Goal: Task Accomplishment & Management: Manage account settings

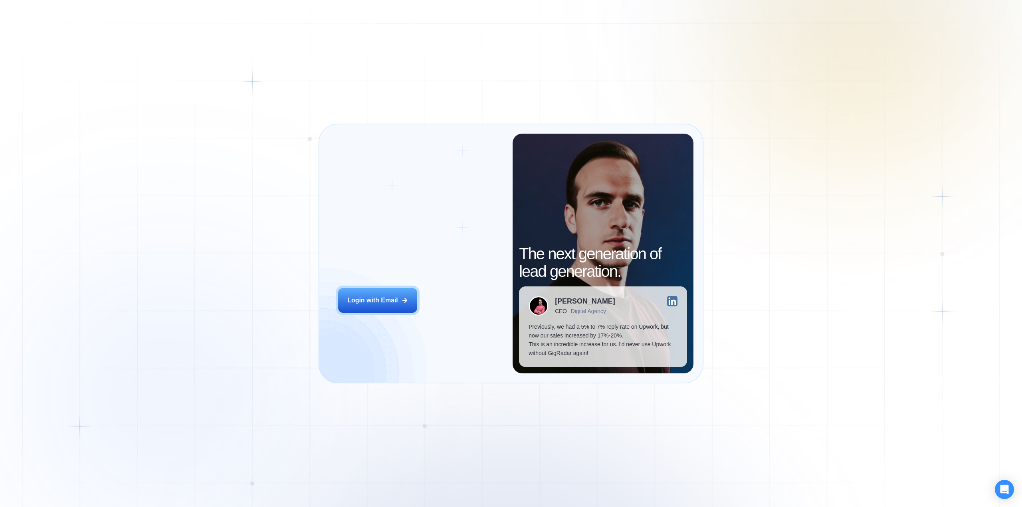
click at [382, 307] on button "Login with Email" at bounding box center [377, 300] width 79 height 25
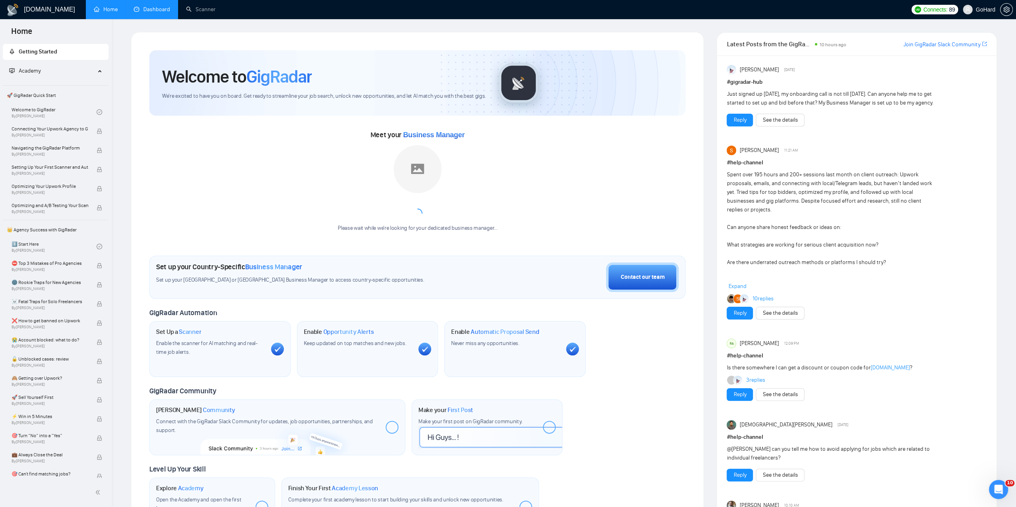
click at [151, 13] on link "Dashboard" at bounding box center [152, 9] width 36 height 7
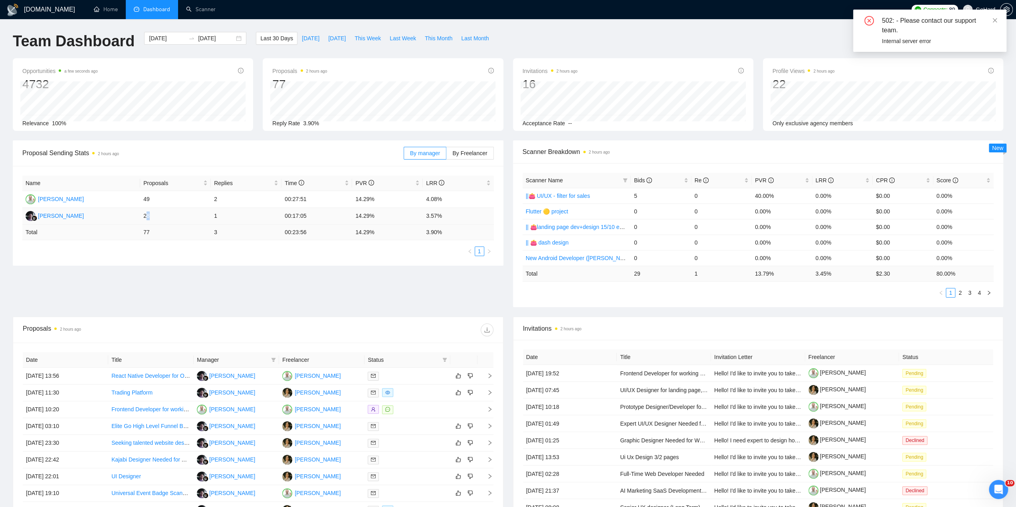
drag, startPoint x: 145, startPoint y: 215, endPoint x: 150, endPoint y: 215, distance: 4.8
click at [150, 215] on td "28" at bounding box center [175, 216] width 71 height 17
click at [996, 22] on icon "close" at bounding box center [995, 21] width 6 height 6
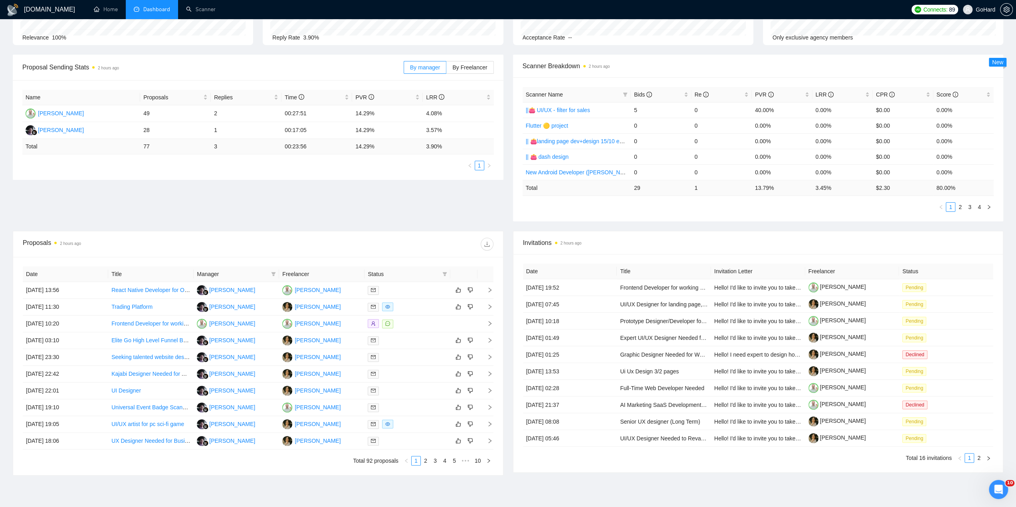
scroll to position [93, 0]
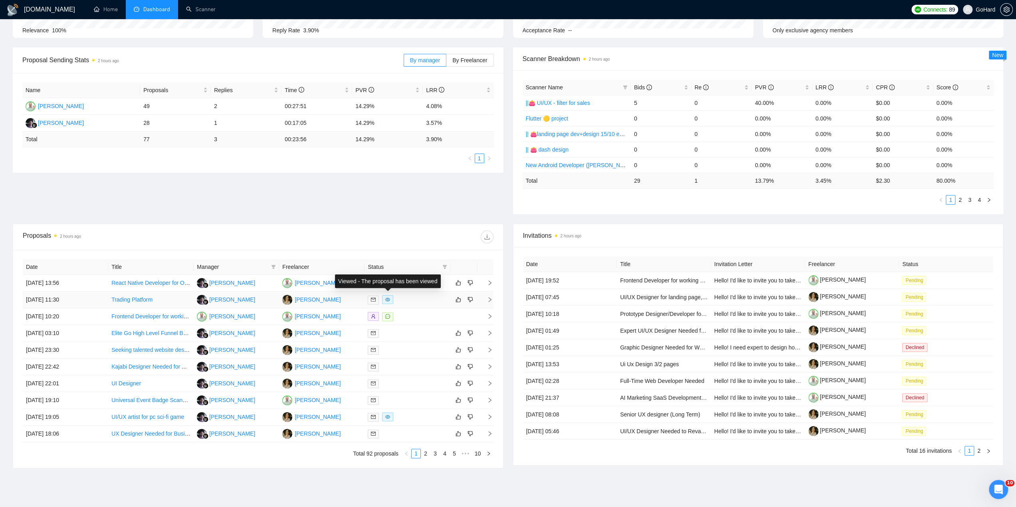
click at [388, 298] on icon "eye" at bounding box center [387, 300] width 5 height 4
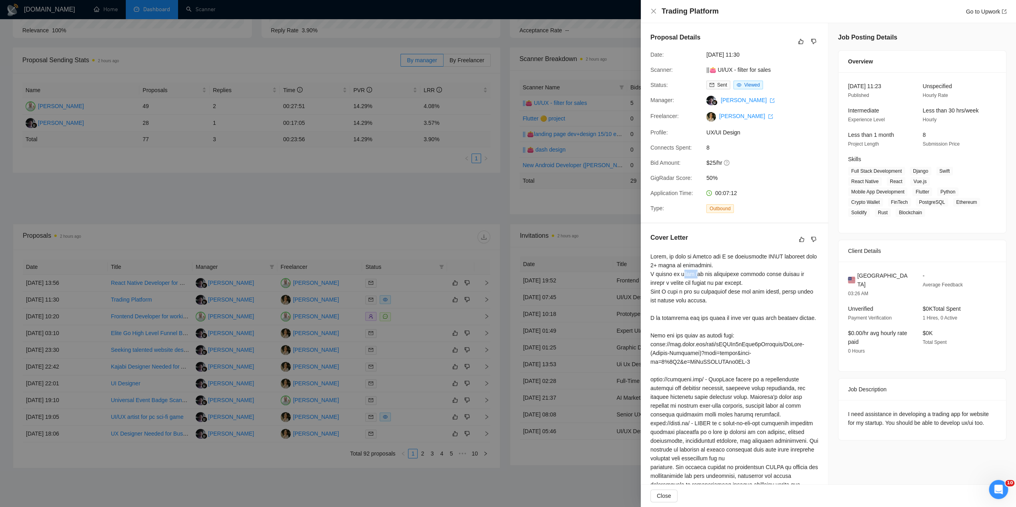
drag, startPoint x: 680, startPoint y: 272, endPoint x: 697, endPoint y: 273, distance: 16.4
click at [696, 273] on div at bounding box center [734, 401] width 168 height 298
click at [697, 273] on div at bounding box center [734, 401] width 168 height 298
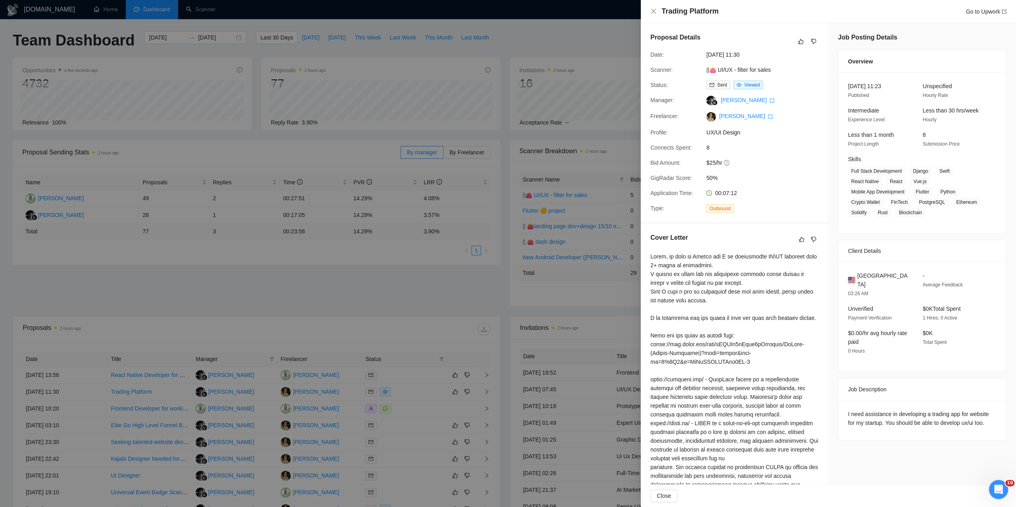
scroll to position [0, 0]
drag, startPoint x: 695, startPoint y: 340, endPoint x: 719, endPoint y: 340, distance: 24.0
click at [719, 340] on div at bounding box center [734, 401] width 168 height 298
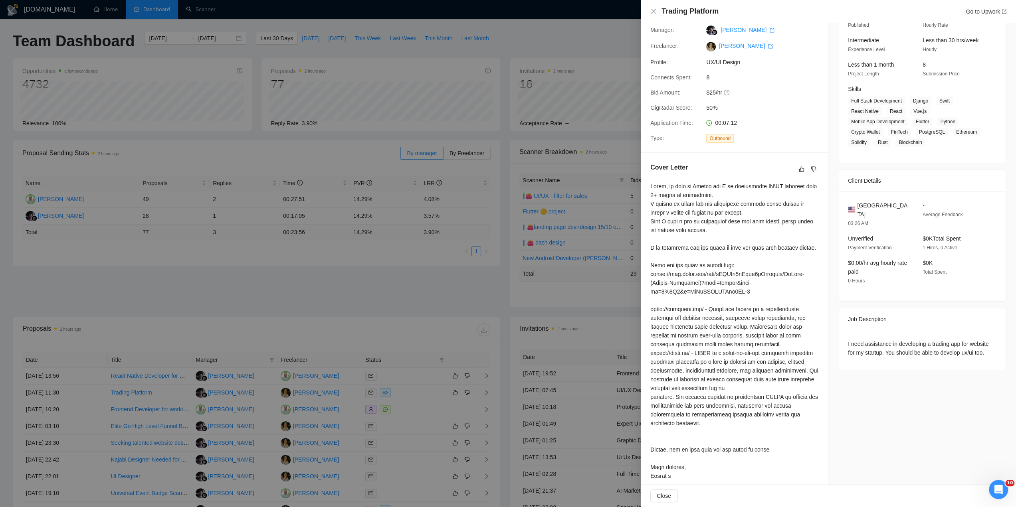
scroll to position [79, 0]
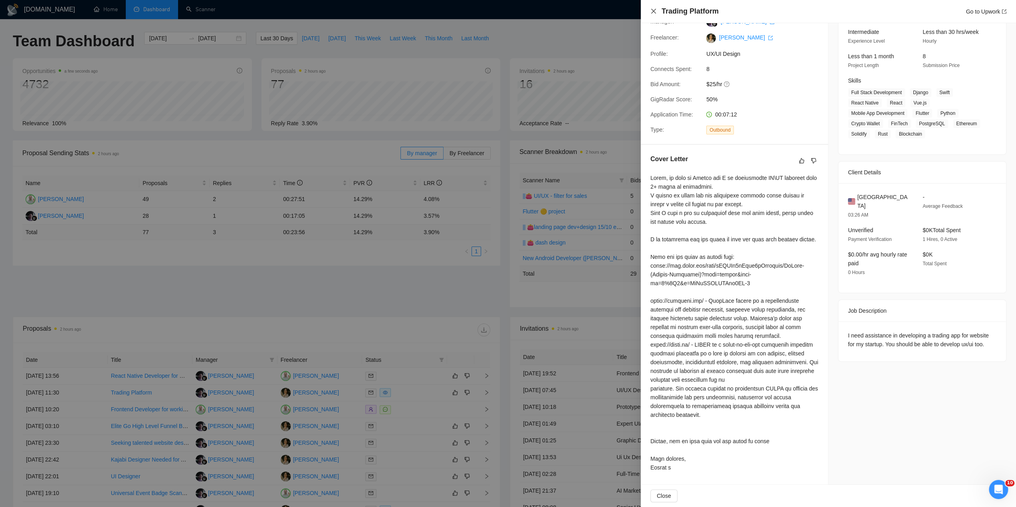
click at [653, 12] on icon "close" at bounding box center [653, 11] width 5 height 5
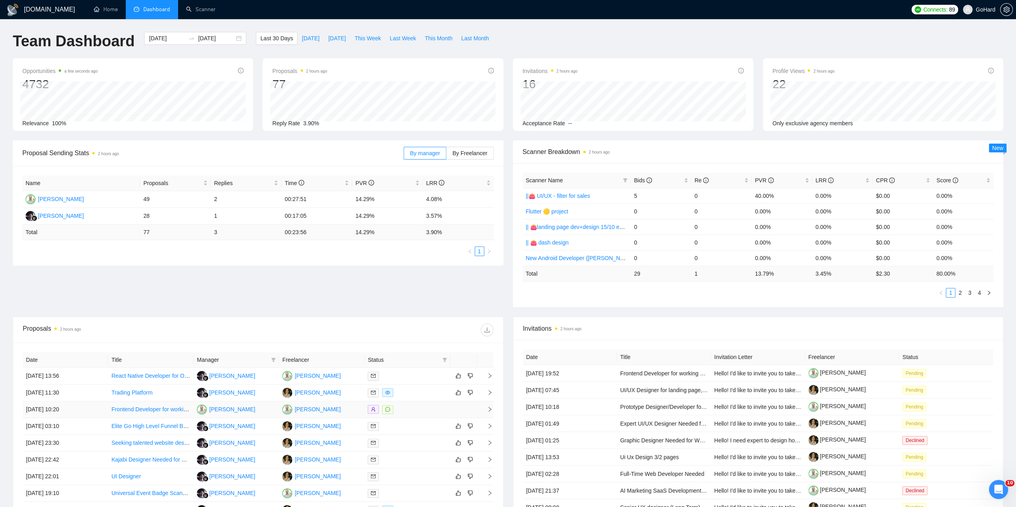
click at [388, 413] on td at bounding box center [406, 409] width 85 height 17
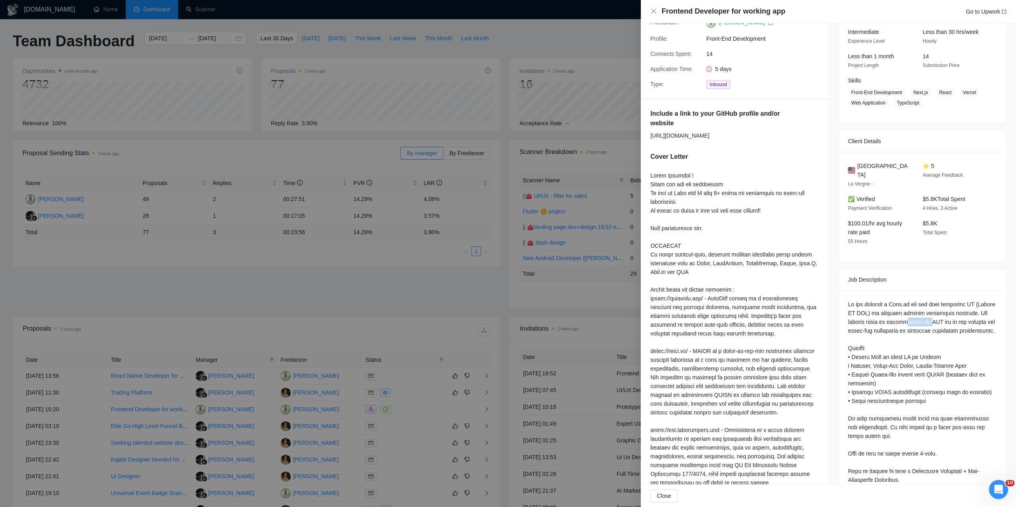
drag, startPoint x: 904, startPoint y: 314, endPoint x: 917, endPoint y: 313, distance: 13.2
click at [917, 313] on div "Questions: Include a link to your GitHub profile and/or website" at bounding box center [922, 510] width 148 height 421
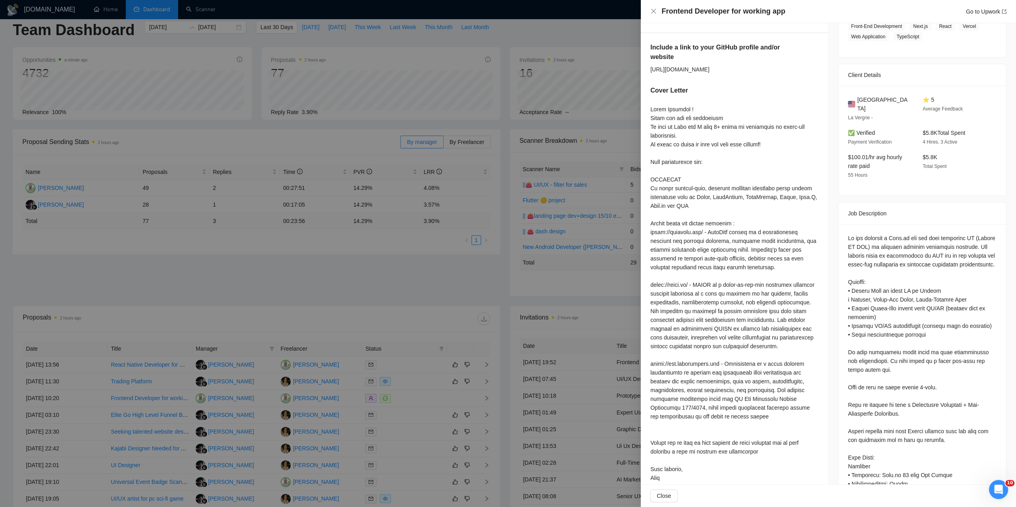
scroll to position [0, 0]
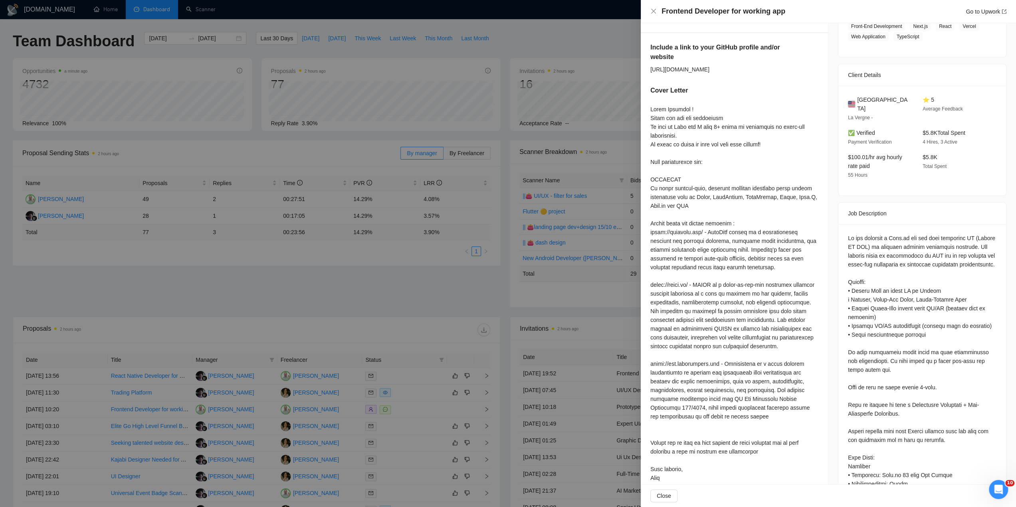
click at [398, 271] on div at bounding box center [508, 253] width 1016 height 507
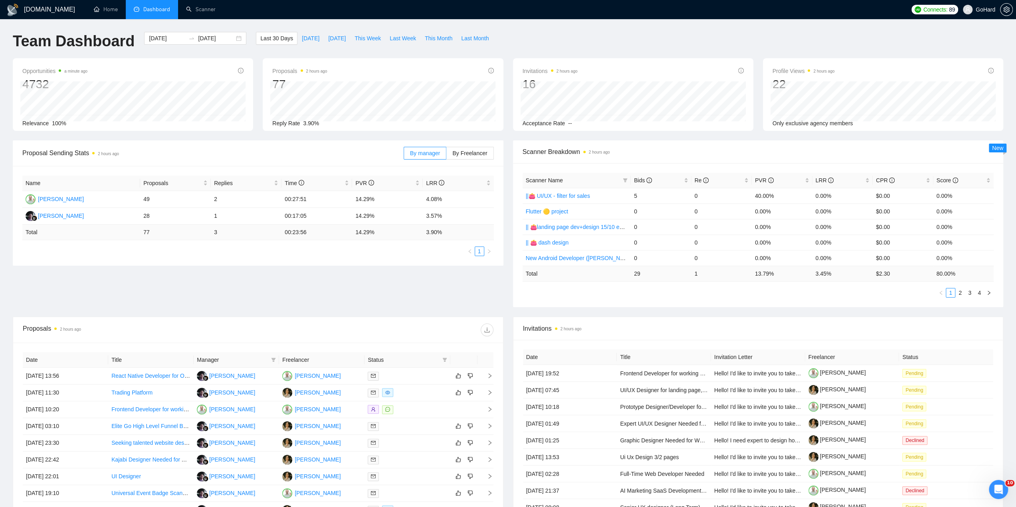
scroll to position [93, 0]
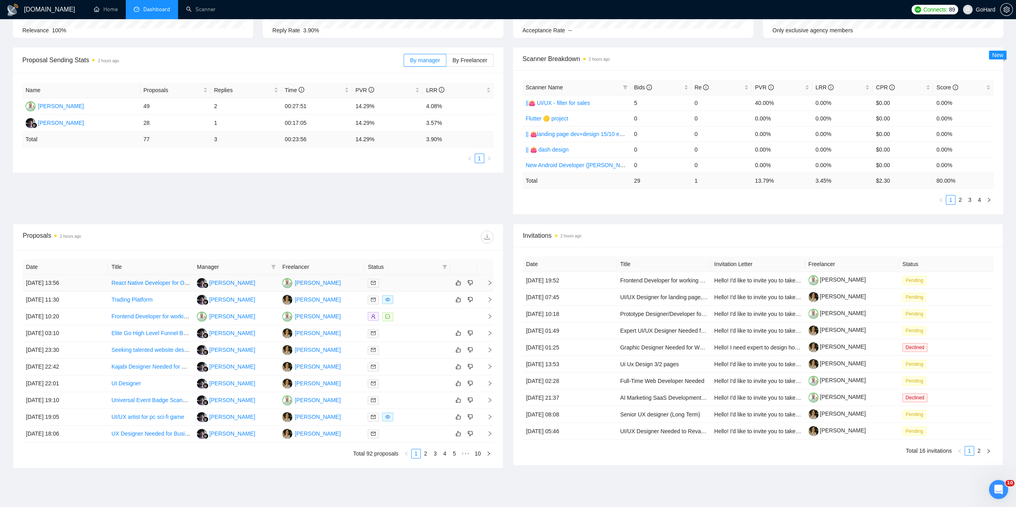
click at [426, 281] on div at bounding box center [407, 283] width 79 height 9
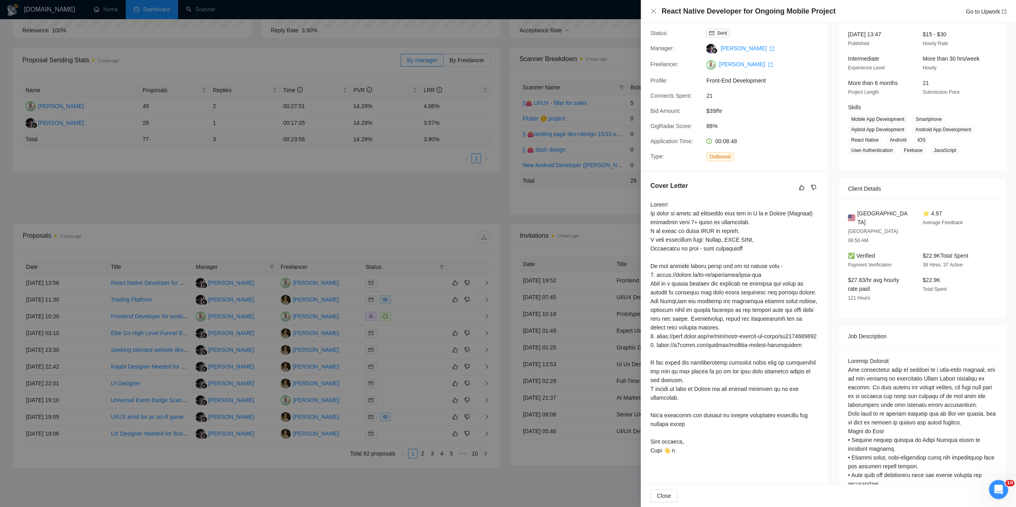
scroll to position [0, 0]
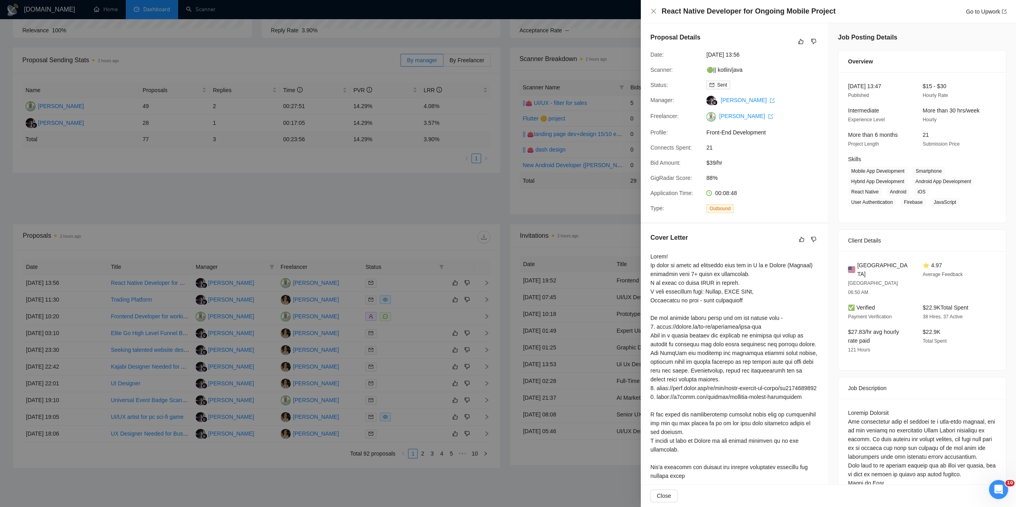
drag, startPoint x: 661, startPoint y: 279, endPoint x: 699, endPoint y: 281, distance: 38.0
click at [698, 281] on div at bounding box center [734, 379] width 168 height 255
click at [699, 281] on div at bounding box center [734, 379] width 168 height 255
drag, startPoint x: 668, startPoint y: 284, endPoint x: 695, endPoint y: 285, distance: 26.7
click at [693, 285] on div at bounding box center [734, 379] width 168 height 255
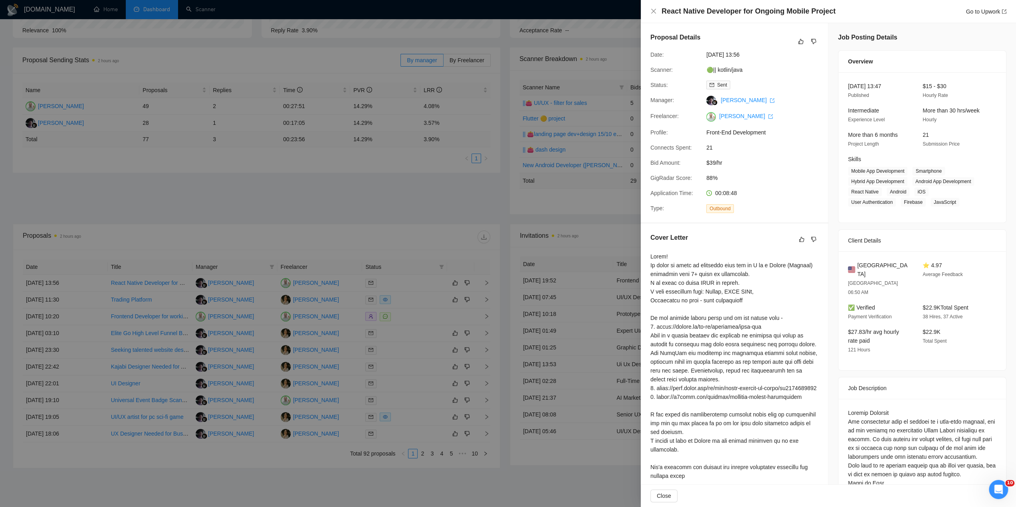
click at [695, 285] on div at bounding box center [734, 379] width 168 height 255
drag, startPoint x: 674, startPoint y: 286, endPoint x: 693, endPoint y: 288, distance: 18.9
click at [690, 288] on div at bounding box center [734, 379] width 168 height 255
click at [693, 288] on div at bounding box center [734, 379] width 168 height 255
drag, startPoint x: 688, startPoint y: 292, endPoint x: 709, endPoint y: 295, distance: 21.3
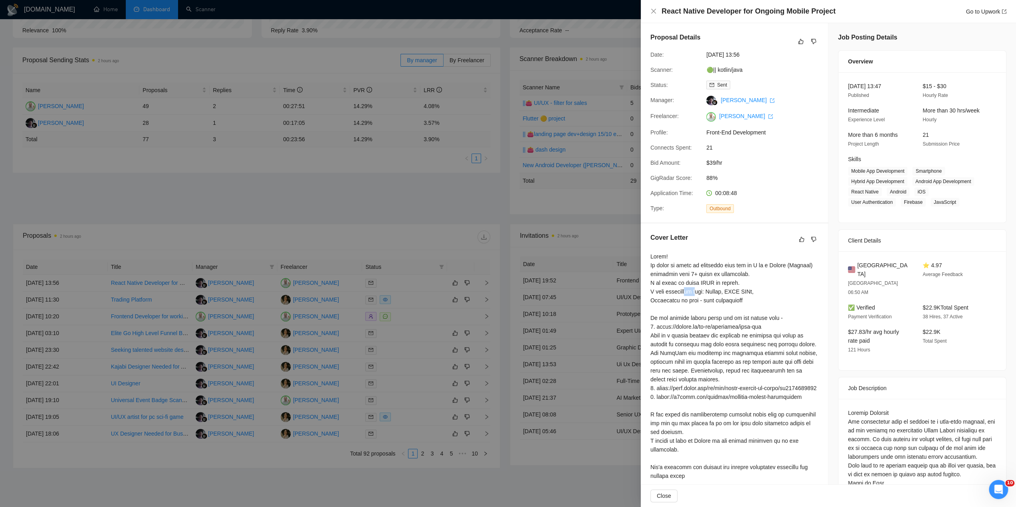
click at [705, 295] on div at bounding box center [734, 379] width 168 height 255
click at [709, 295] on div at bounding box center [734, 379] width 168 height 255
click at [708, 298] on div at bounding box center [734, 379] width 168 height 255
click at [441, 189] on div at bounding box center [508, 253] width 1016 height 507
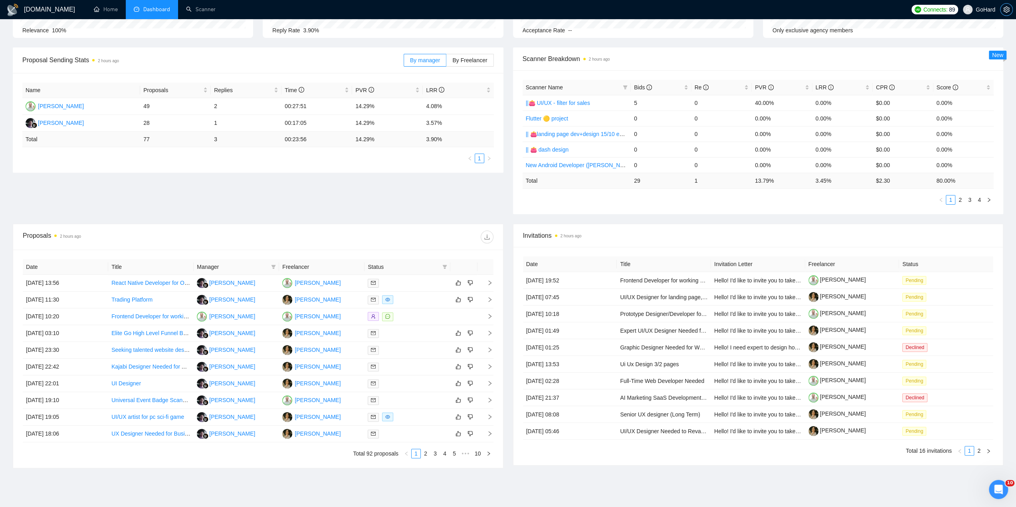
click at [1010, 12] on span "setting" at bounding box center [1006, 9] width 12 height 6
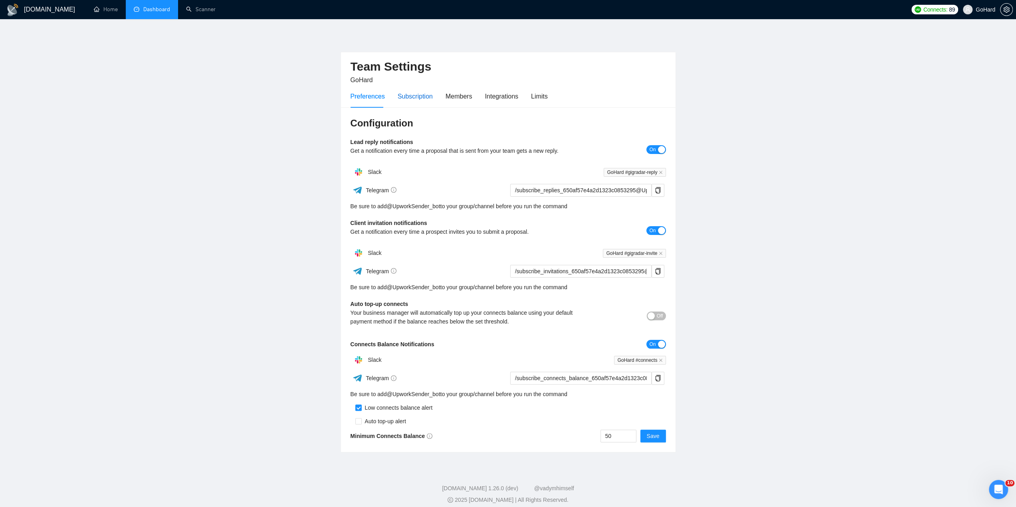
click at [405, 97] on div "Subscription" at bounding box center [414, 96] width 35 height 10
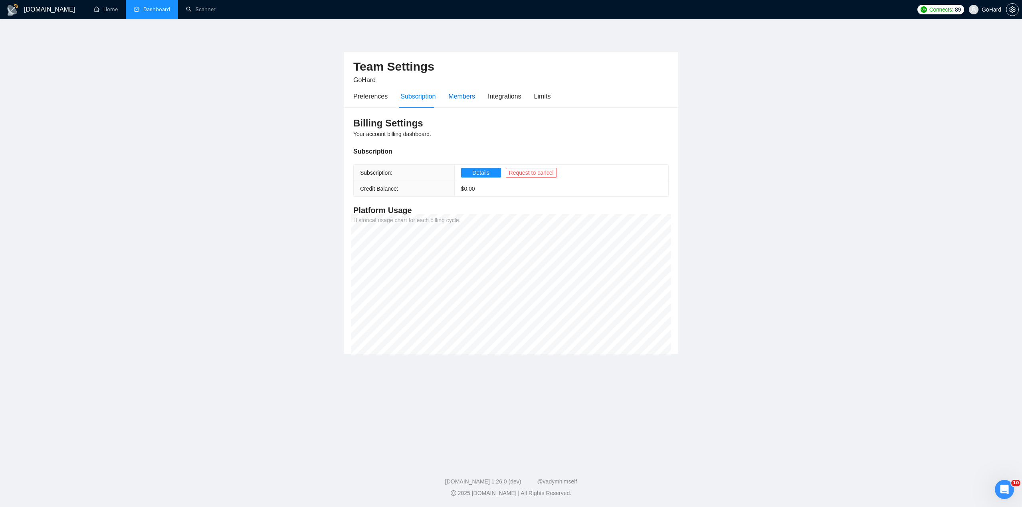
drag, startPoint x: 462, startPoint y: 94, endPoint x: 481, endPoint y: 94, distance: 19.6
click at [462, 94] on div "Members" at bounding box center [461, 96] width 27 height 10
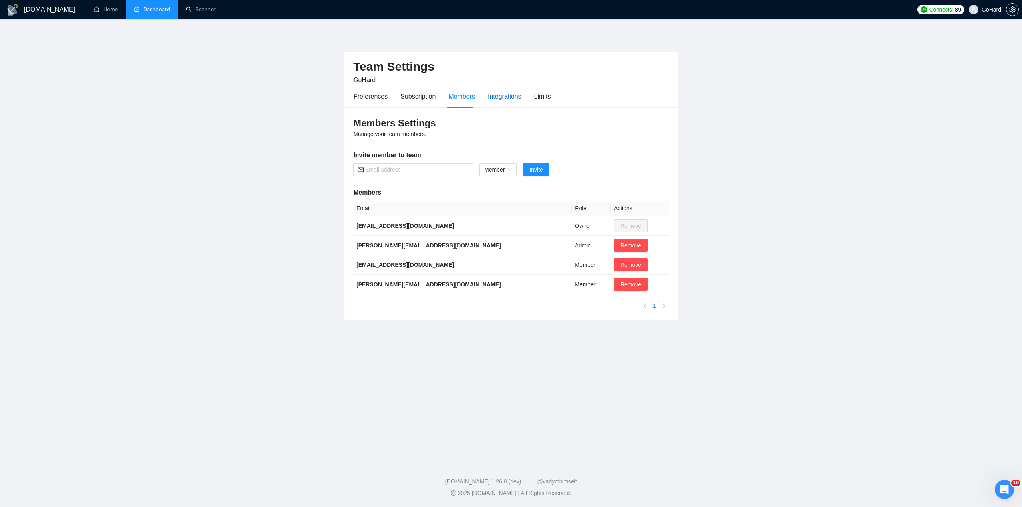
click at [494, 99] on div "Integrations" at bounding box center [505, 96] width 34 height 10
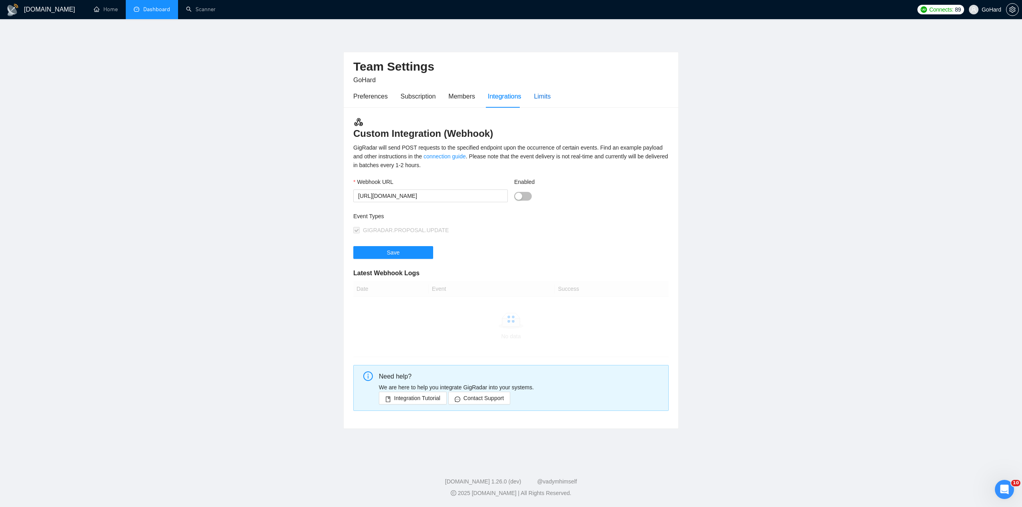
click at [534, 98] on div "Limits" at bounding box center [542, 96] width 17 height 10
